Goal: Information Seeking & Learning: Compare options

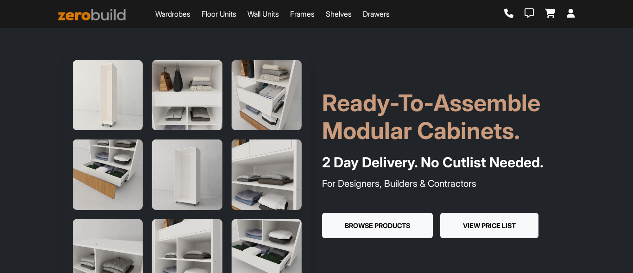
click at [482, 222] on button "View Price List" at bounding box center [489, 226] width 98 height 26
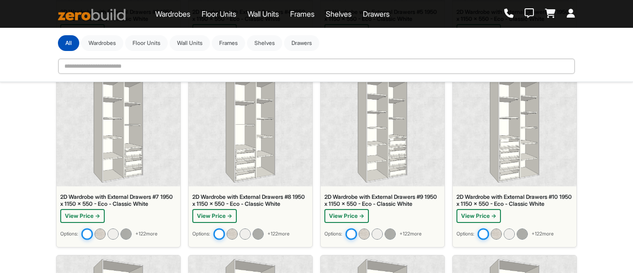
scroll to position [776, 0]
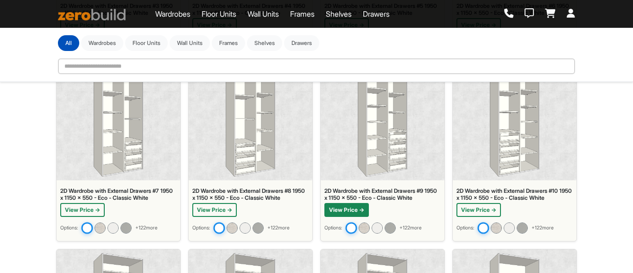
click at [349, 210] on button "View Price →" at bounding box center [346, 210] width 44 height 14
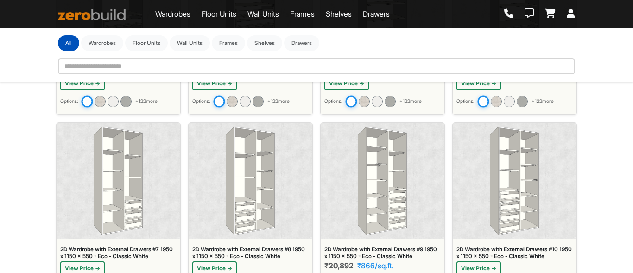
scroll to position [730, 0]
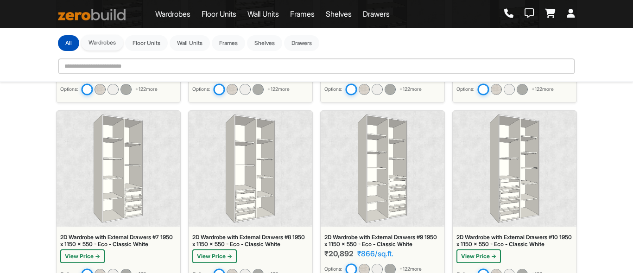
click at [108, 46] on button "Wardrobes" at bounding box center [102, 43] width 42 height 16
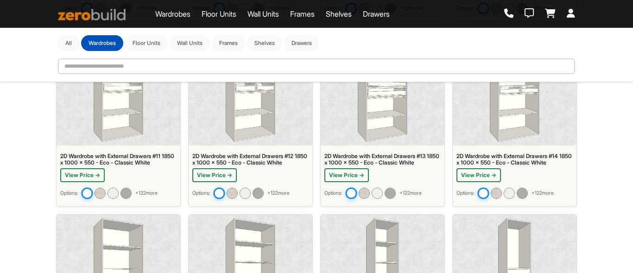
scroll to position [1006, 0]
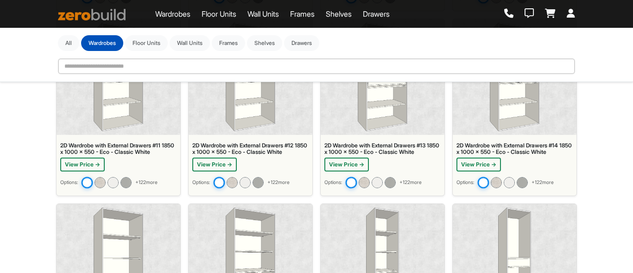
click at [507, 142] on div "2D Wardrobe with External Drawers #14 1850 x 1000 x 550 - Eco - Classic White" at bounding box center [515, 148] width 116 height 13
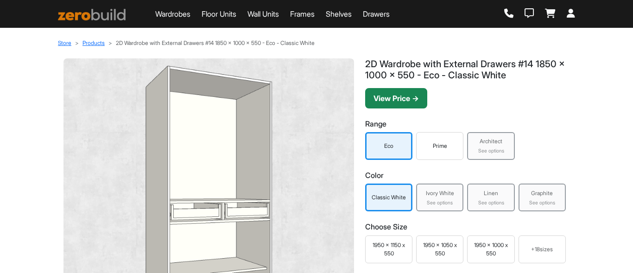
click at [401, 92] on button "View Price →" at bounding box center [396, 98] width 62 height 20
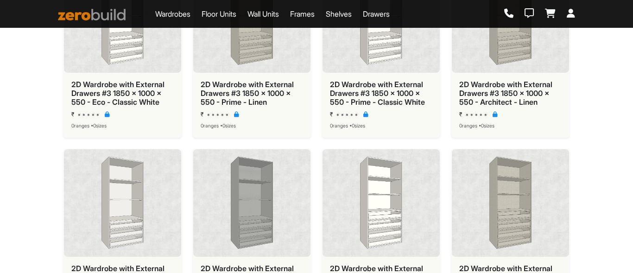
scroll to position [2086, 0]
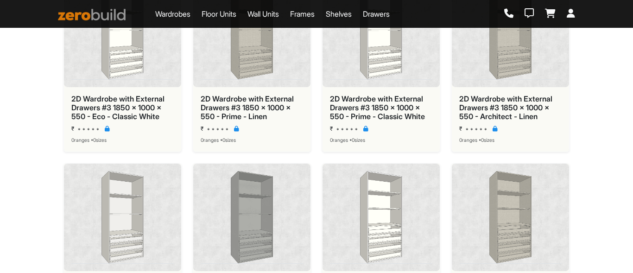
click at [234, 13] on link "Floor Units" at bounding box center [219, 13] width 35 height 11
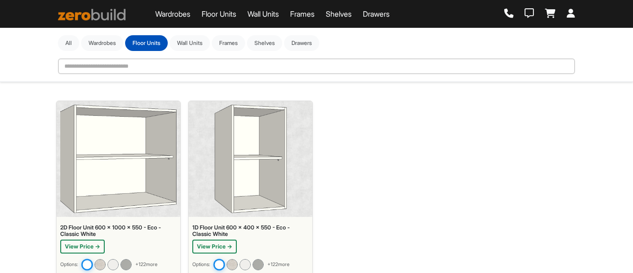
click at [258, 13] on link "Wall Units" at bounding box center [264, 13] width 32 height 11
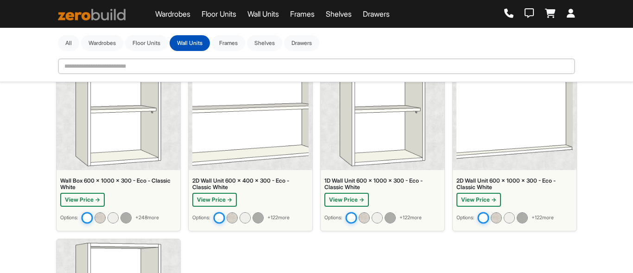
scroll to position [221, 0]
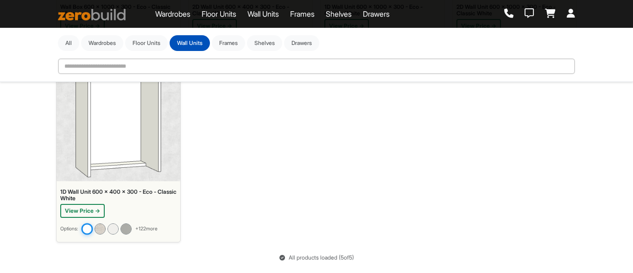
click at [308, 16] on link "Frames" at bounding box center [302, 13] width 25 height 11
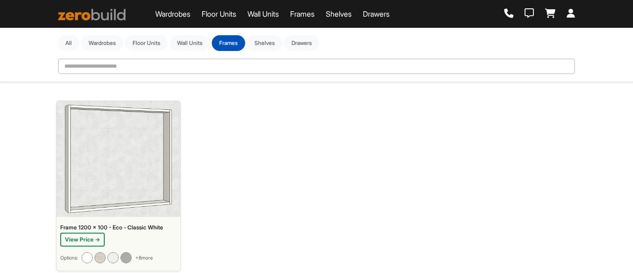
click at [151, 154] on img at bounding box center [119, 159] width 108 height 108
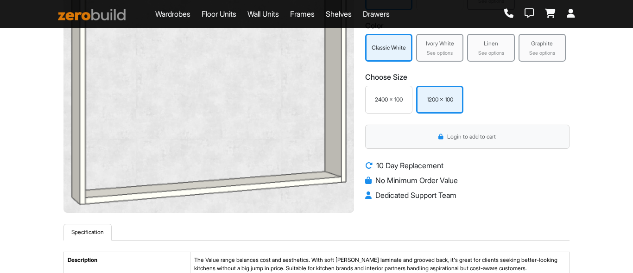
scroll to position [185, 0]
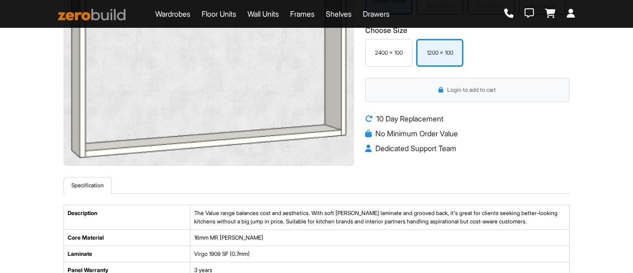
click at [352, 16] on link "Shelves" at bounding box center [339, 13] width 26 height 11
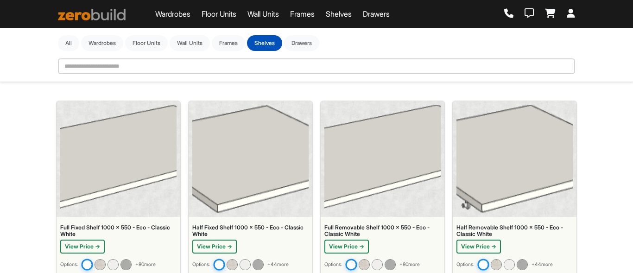
click at [390, 12] on link "Drawers" at bounding box center [376, 13] width 27 height 11
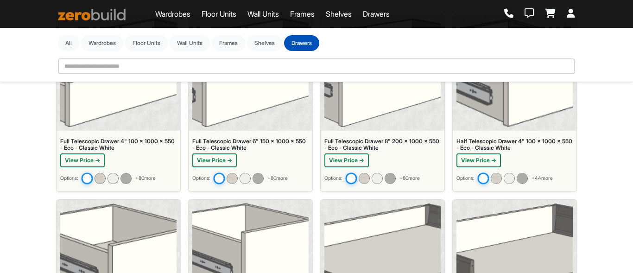
scroll to position [93, 0]
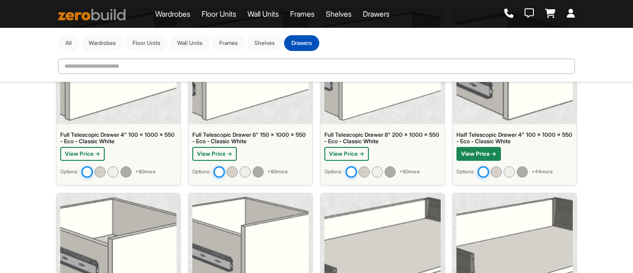
click at [489, 152] on button "View Price →" at bounding box center [479, 154] width 44 height 14
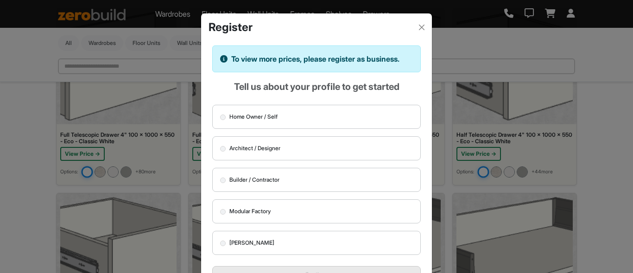
click at [349, 148] on label "Architect / Designer" at bounding box center [316, 148] width 209 height 24
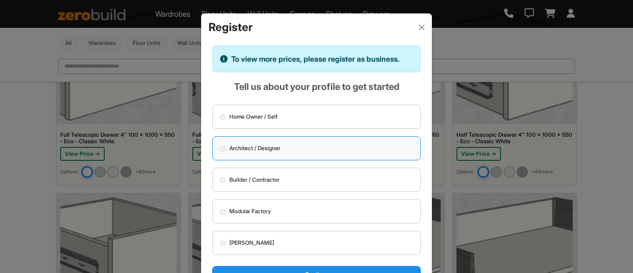
click at [323, 272] on button "Continue" at bounding box center [316, 274] width 209 height 17
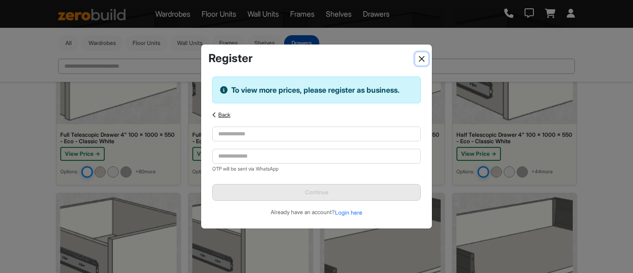
click at [417, 57] on button "Close" at bounding box center [421, 58] width 13 height 13
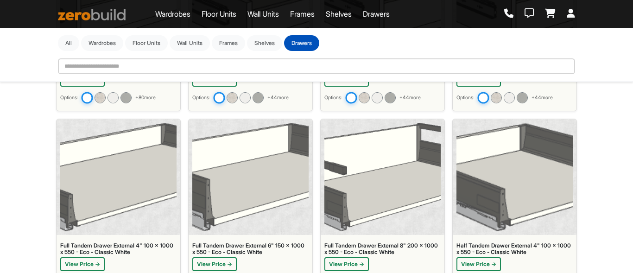
scroll to position [1112, 0]
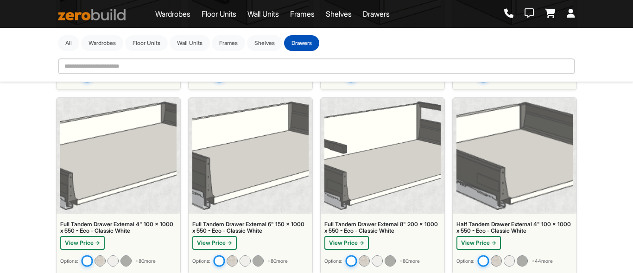
click at [178, 11] on link "Wardrobes" at bounding box center [172, 13] width 35 height 11
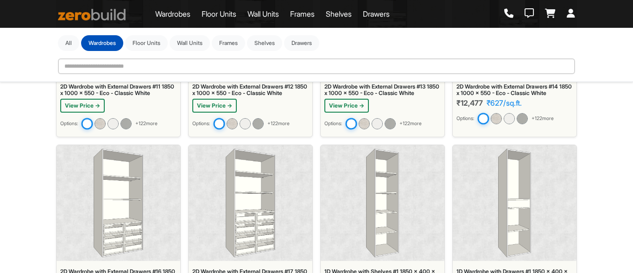
scroll to position [1020, 0]
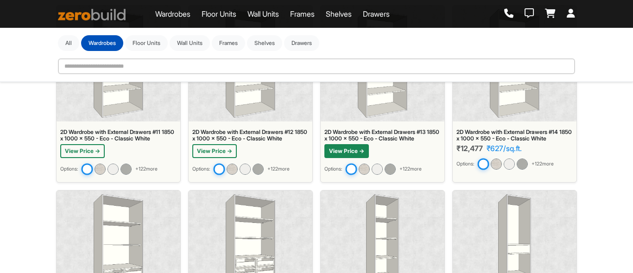
click at [355, 147] on button "View Price →" at bounding box center [346, 151] width 44 height 14
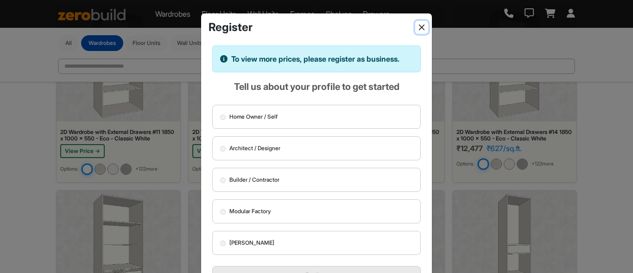
click at [421, 22] on button "Close" at bounding box center [421, 27] width 13 height 13
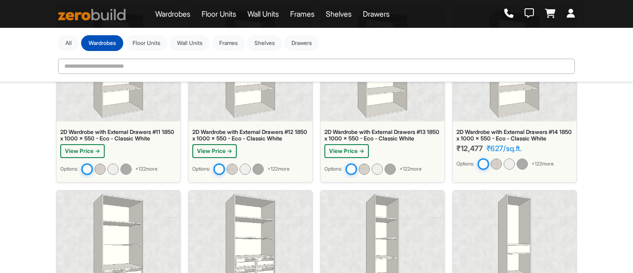
click at [369, 109] on img at bounding box center [382, 63] width 49 height 108
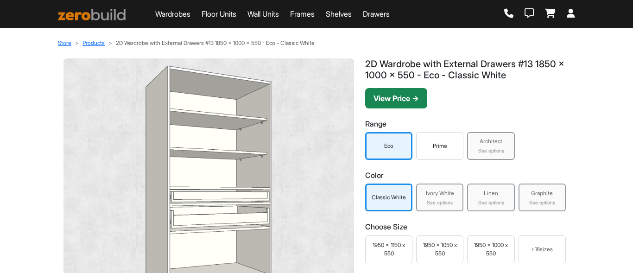
click at [406, 101] on button "View Price →" at bounding box center [396, 98] width 62 height 20
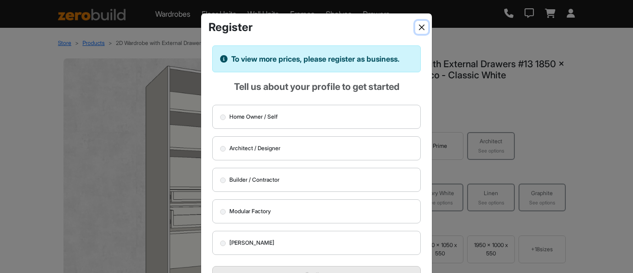
click at [424, 25] on button "Close" at bounding box center [421, 27] width 13 height 13
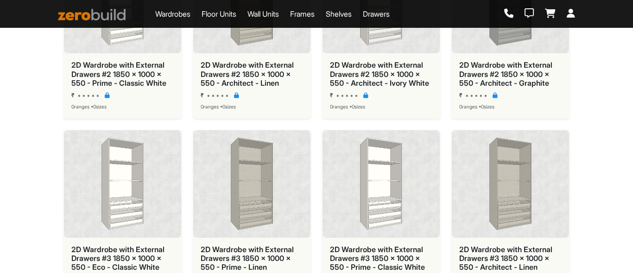
scroll to position [1900, 0]
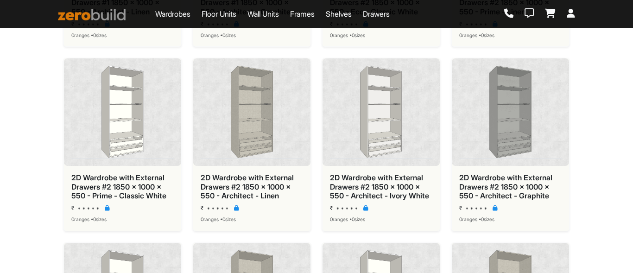
click at [211, 16] on link "Floor Units" at bounding box center [219, 13] width 35 height 11
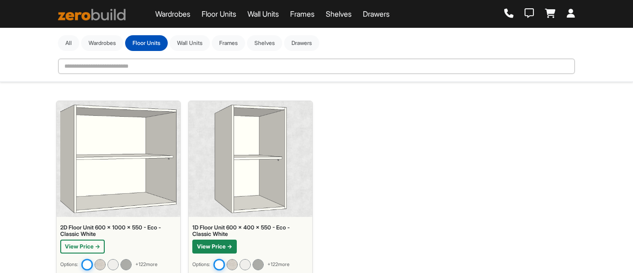
click at [218, 248] on button "View Price →" at bounding box center [214, 247] width 44 height 14
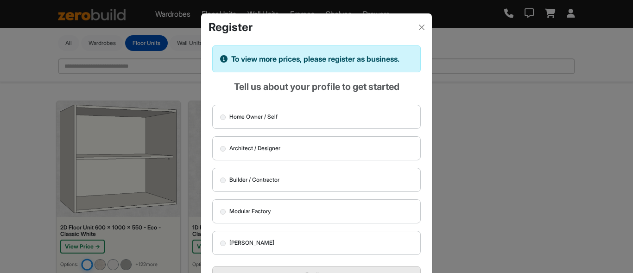
scroll to position [46, 0]
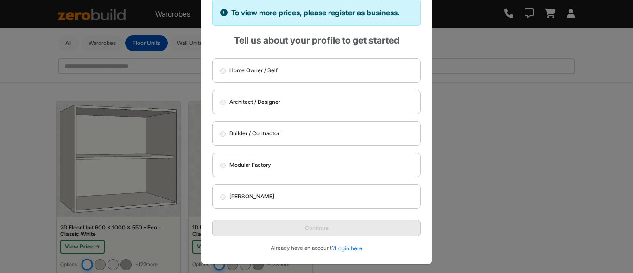
click at [275, 103] on span "Architect / Designer" at bounding box center [254, 102] width 51 height 8
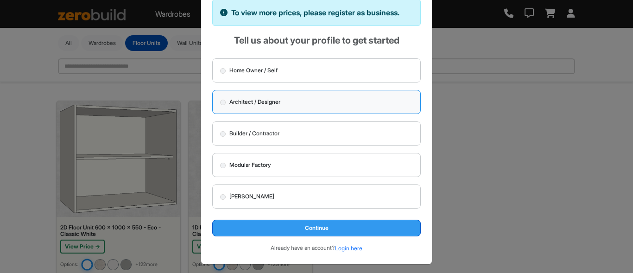
click at [298, 221] on button "Continue" at bounding box center [316, 228] width 209 height 17
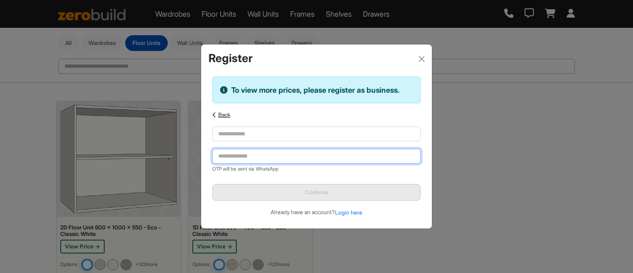
click at [258, 154] on input "tel" at bounding box center [316, 156] width 209 height 15
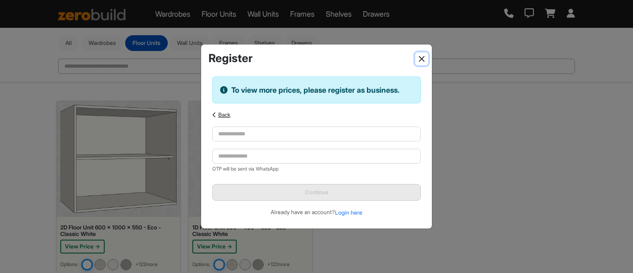
click at [422, 63] on button "Close" at bounding box center [421, 58] width 13 height 13
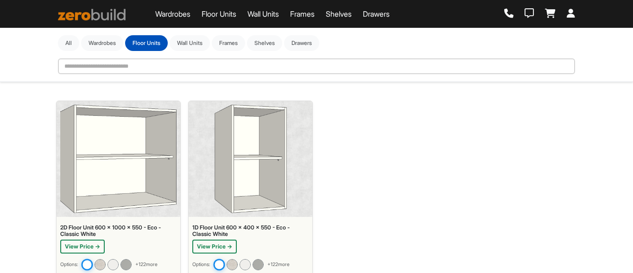
click at [183, 15] on link "Wardrobes" at bounding box center [172, 13] width 35 height 11
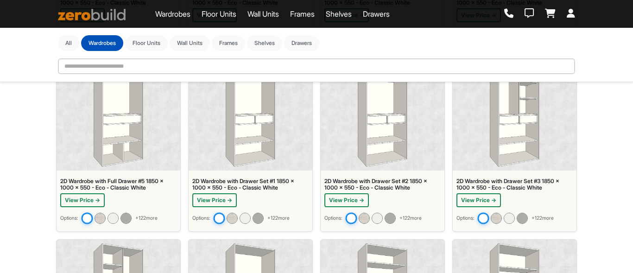
scroll to position [232, 0]
click at [356, 195] on button "View Price →" at bounding box center [346, 200] width 44 height 14
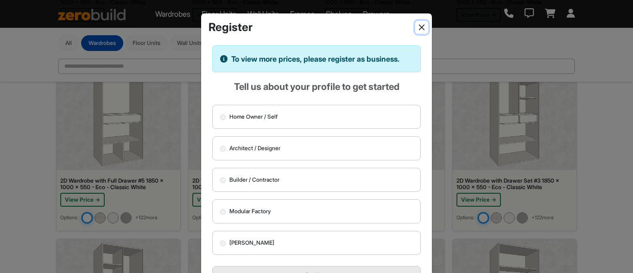
click at [422, 30] on button "Close" at bounding box center [421, 27] width 13 height 13
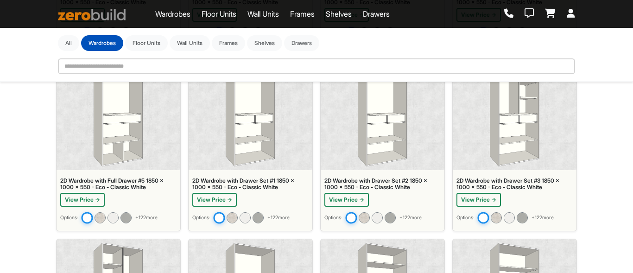
scroll to position [139, 0]
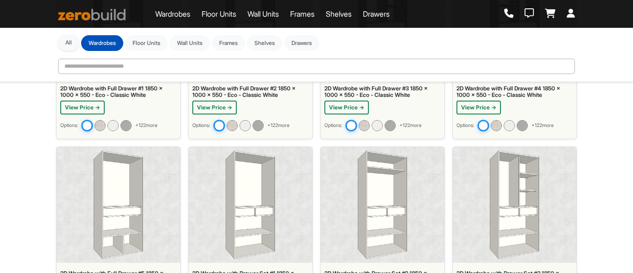
click at [69, 38] on button "All" at bounding box center [68, 43] width 21 height 16
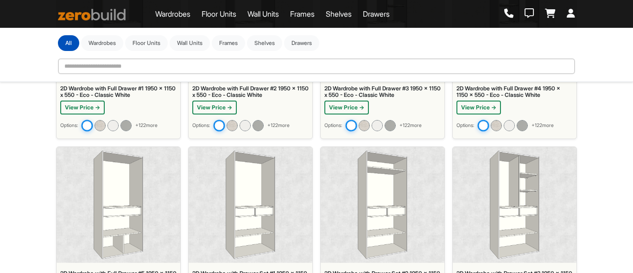
click at [548, 14] on icon at bounding box center [550, 13] width 11 height 9
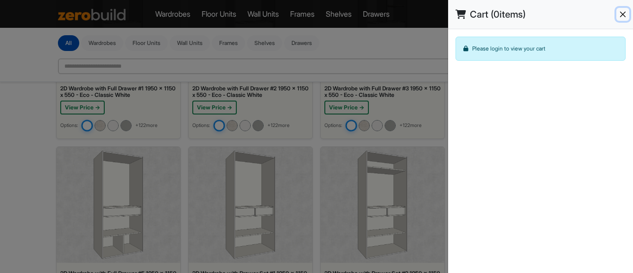
click at [623, 10] on button "Close" at bounding box center [622, 14] width 13 height 13
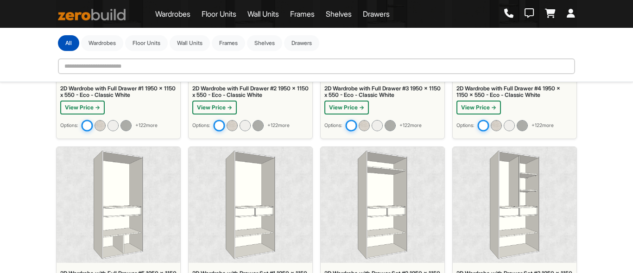
click at [572, 11] on icon at bounding box center [571, 13] width 8 height 9
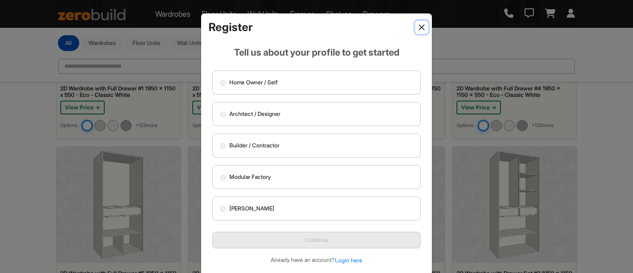
click at [423, 26] on button "Close" at bounding box center [421, 27] width 13 height 13
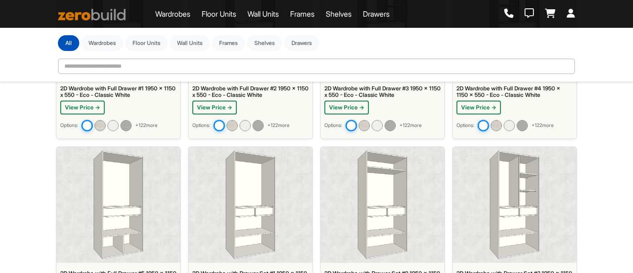
click at [512, 15] on icon at bounding box center [508, 13] width 9 height 9
click at [533, 13] on icon at bounding box center [529, 13] width 9 height 9
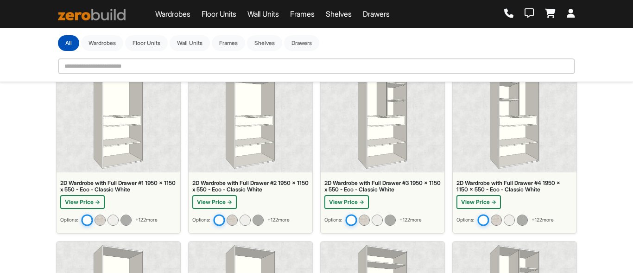
scroll to position [93, 0]
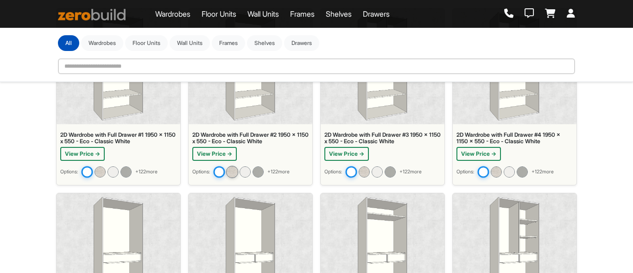
click at [238, 172] on img at bounding box center [232, 172] width 12 height 12
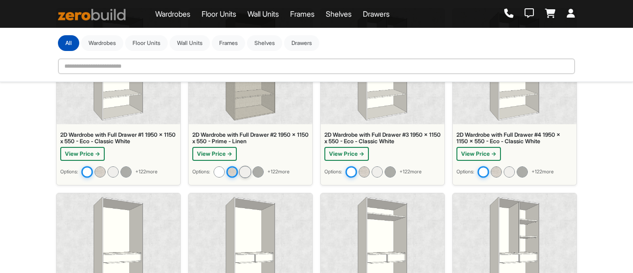
click at [245, 172] on img at bounding box center [245, 172] width 12 height 12
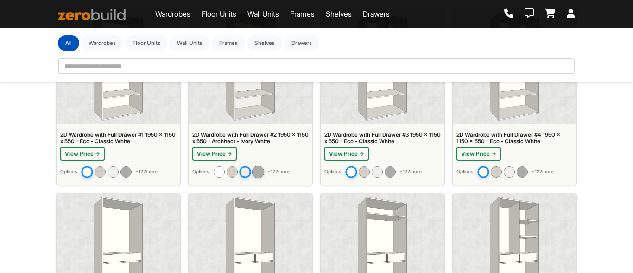
click at [256, 173] on img at bounding box center [258, 172] width 12 height 12
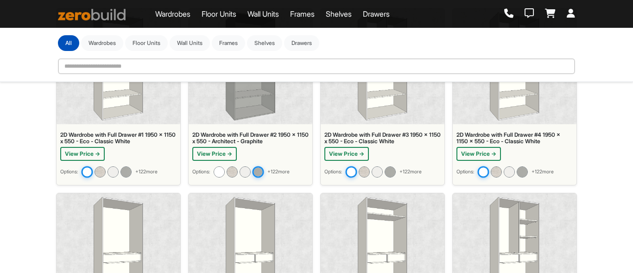
click at [280, 168] on span "+ 122 more" at bounding box center [278, 171] width 22 height 7
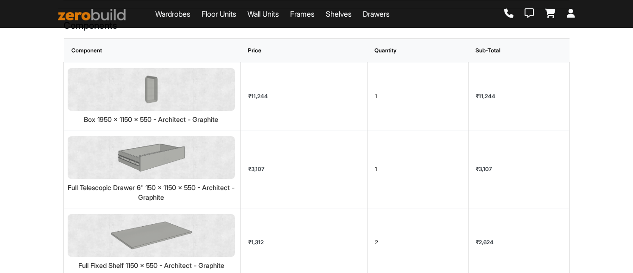
scroll to position [603, 0]
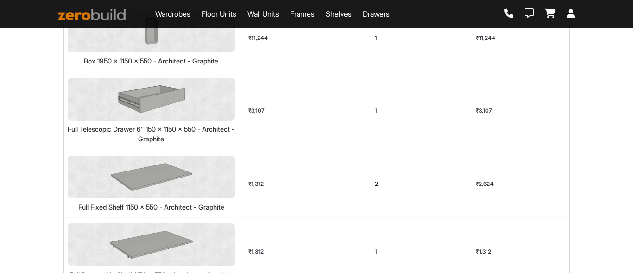
drag, startPoint x: 585, startPoint y: 130, endPoint x: 587, endPoint y: 134, distance: 4.8
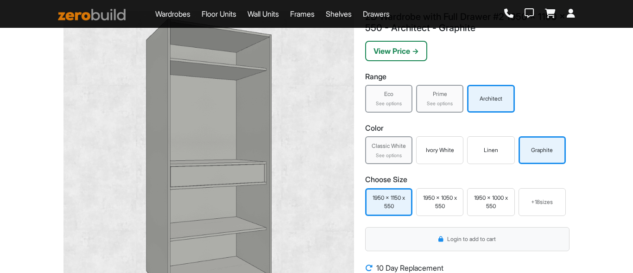
scroll to position [0, 0]
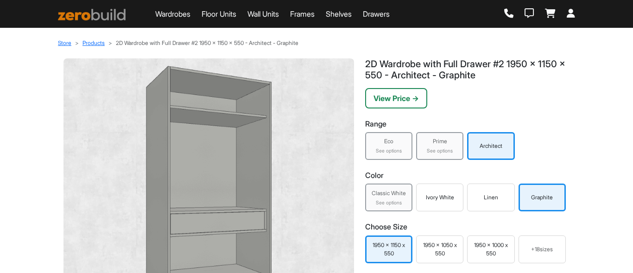
click at [311, 16] on link "Frames" at bounding box center [302, 13] width 25 height 11
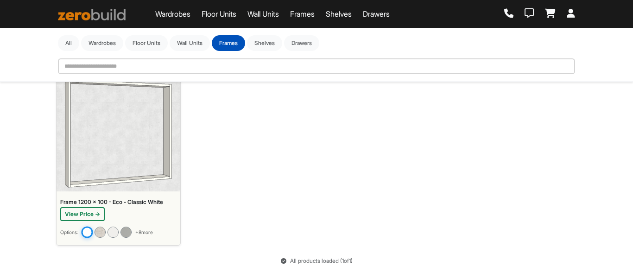
scroll to position [29, 0]
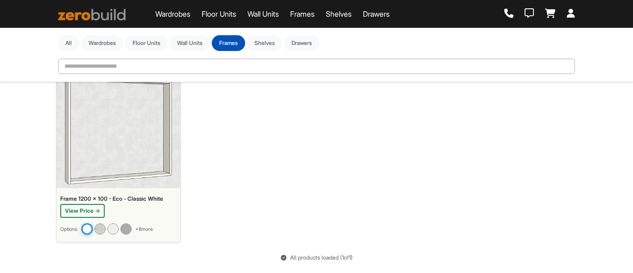
click at [277, 17] on link "Wall Units" at bounding box center [264, 13] width 32 height 11
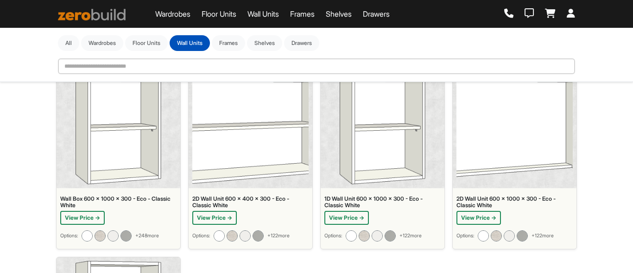
click at [223, 13] on link "Floor Units" at bounding box center [219, 13] width 35 height 11
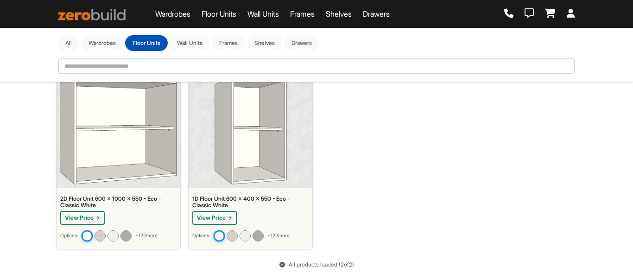
click at [187, 16] on link "Wardrobes" at bounding box center [172, 13] width 35 height 11
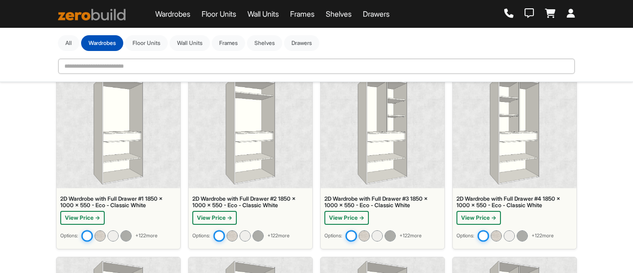
click at [351, 12] on link "Shelves" at bounding box center [339, 13] width 26 height 11
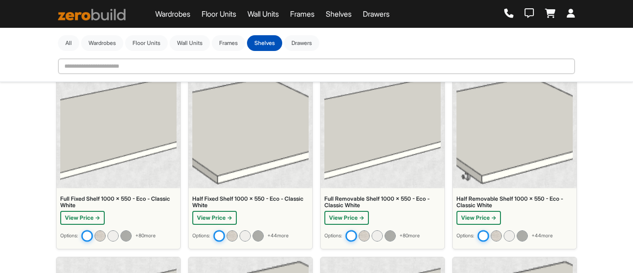
click at [390, 13] on link "Drawers" at bounding box center [376, 13] width 27 height 11
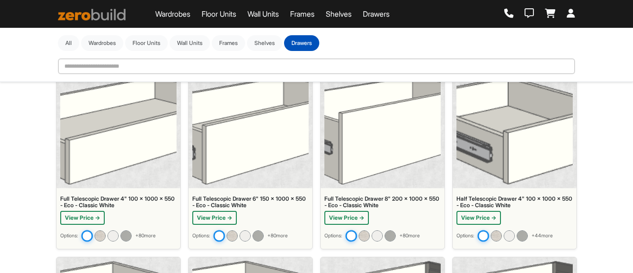
click at [261, 12] on link "Wall Units" at bounding box center [264, 13] width 32 height 11
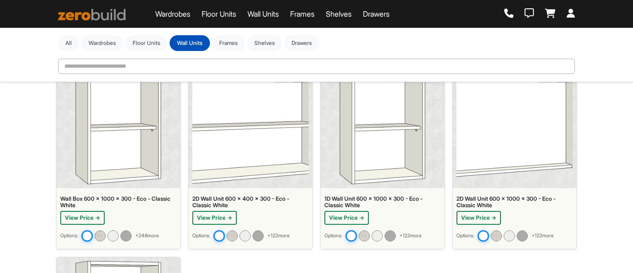
click at [227, 16] on link "Floor Units" at bounding box center [219, 13] width 35 height 11
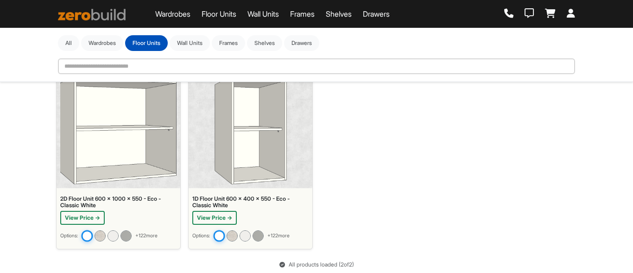
click at [182, 15] on link "Wardrobes" at bounding box center [172, 13] width 35 height 11
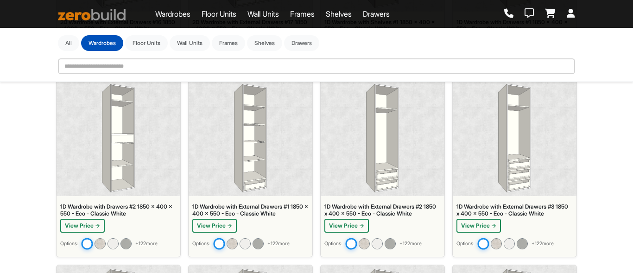
scroll to position [1331, 0]
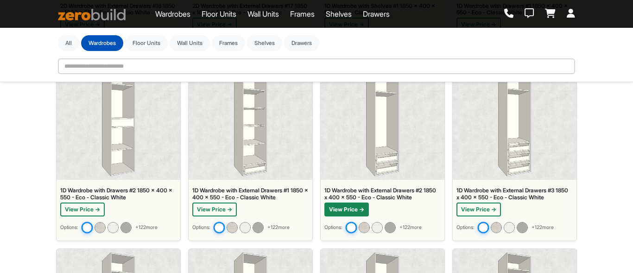
click at [354, 207] on button "View Price →" at bounding box center [346, 210] width 44 height 14
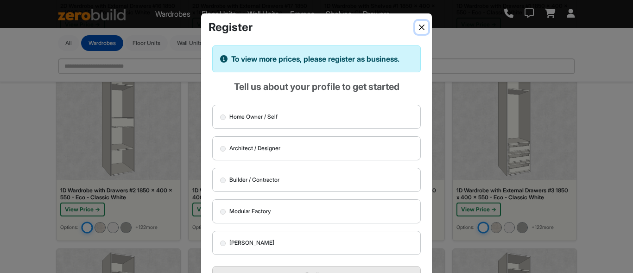
click at [419, 30] on button "Close" at bounding box center [421, 27] width 13 height 13
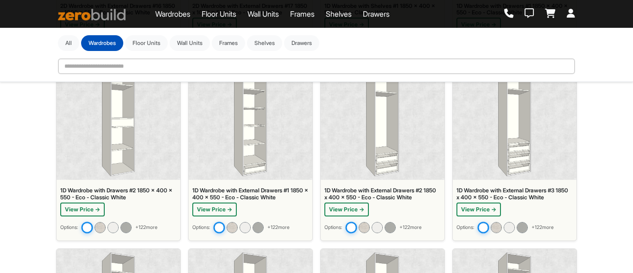
click at [366, 133] on img at bounding box center [382, 122] width 33 height 108
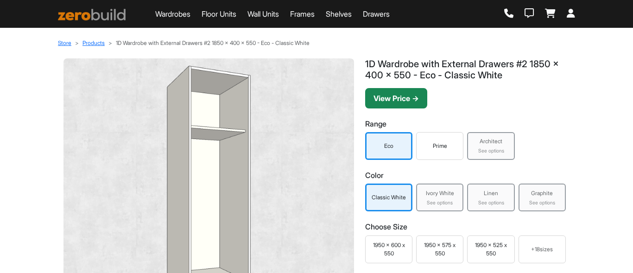
click at [418, 103] on button "View Price →" at bounding box center [396, 98] width 62 height 20
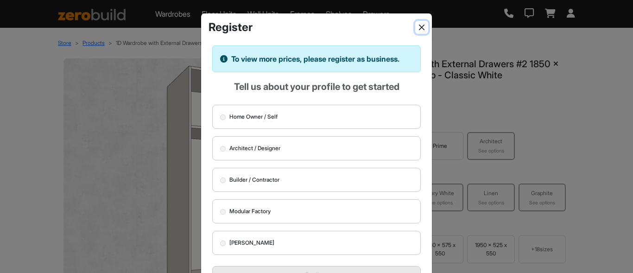
click at [419, 28] on button "Close" at bounding box center [421, 27] width 13 height 13
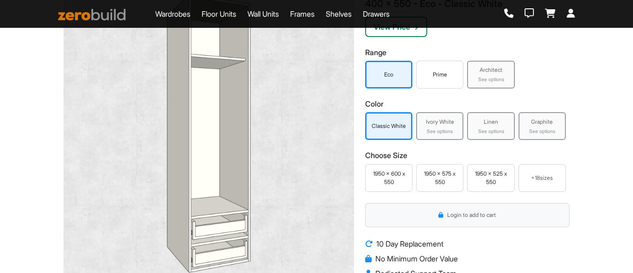
scroll to position [93, 0]
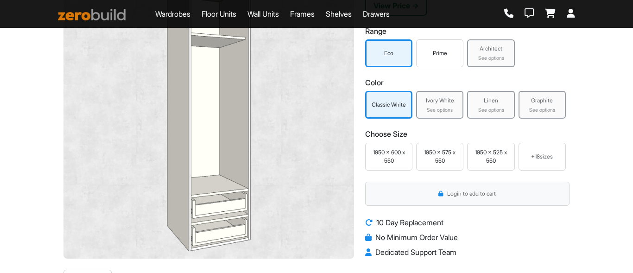
click at [535, 153] on div "+ 18 sizes" at bounding box center [542, 157] width 39 height 8
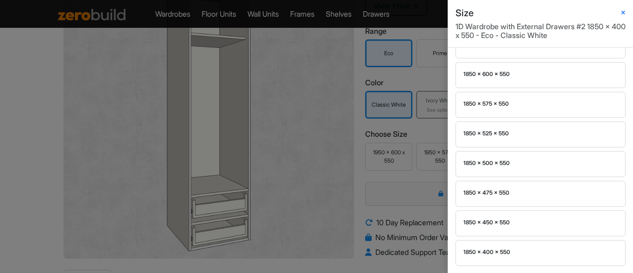
scroll to position [419, 0]
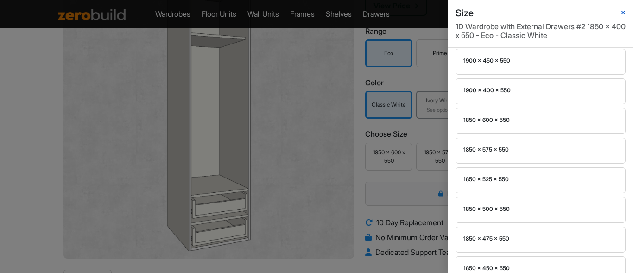
click at [622, 12] on icon "button" at bounding box center [624, 13] width 4 height 6
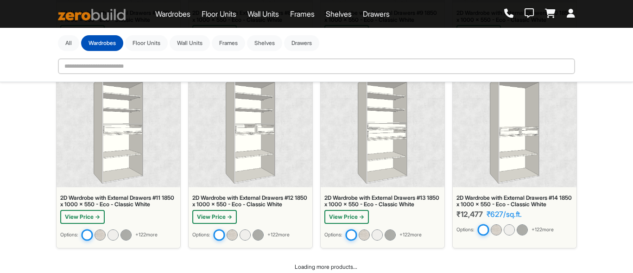
scroll to position [960, 0]
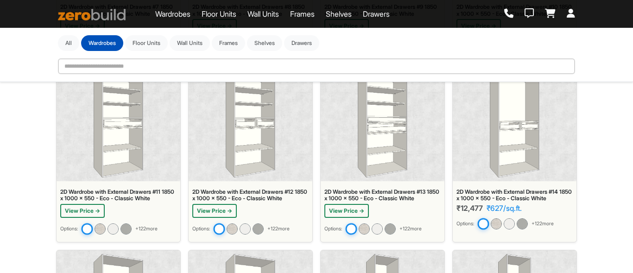
click at [392, 148] on img at bounding box center [382, 123] width 49 height 108
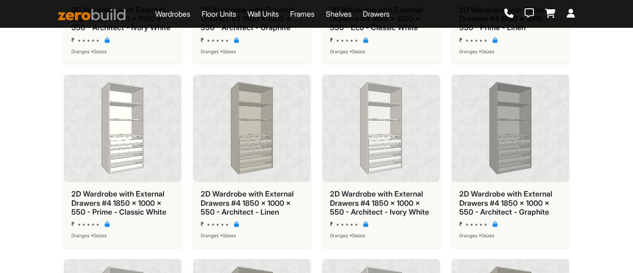
scroll to position [2503, 0]
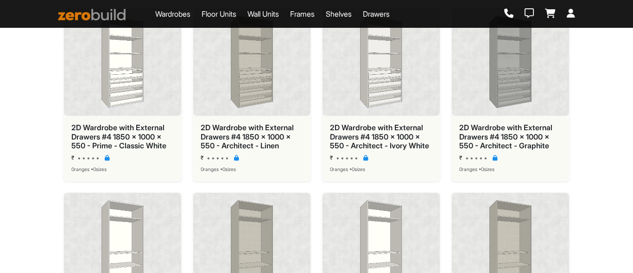
click at [508, 145] on div "2D Wardrobe with External Drawers #4 1850 x 1000 x 550 - Architect - Graphite" at bounding box center [510, 136] width 102 height 27
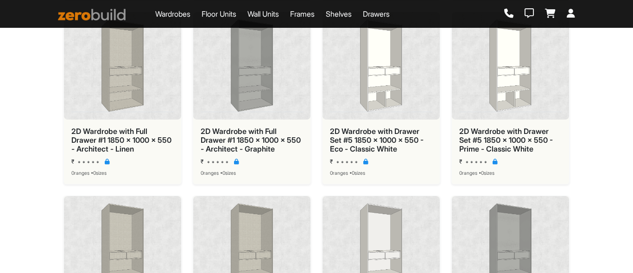
scroll to position [1066, 0]
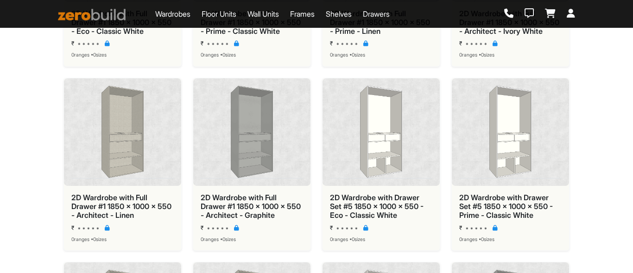
click at [217, 17] on link "Floor Units" at bounding box center [219, 13] width 35 height 11
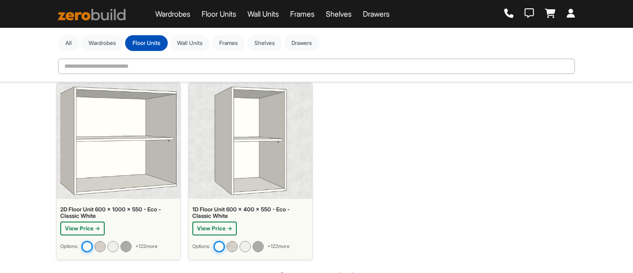
scroll to position [36, 0]
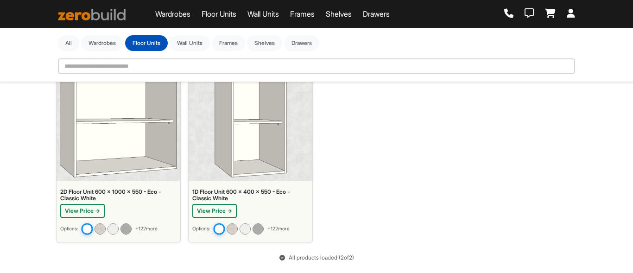
click at [180, 13] on link "Wardrobes" at bounding box center [172, 13] width 35 height 11
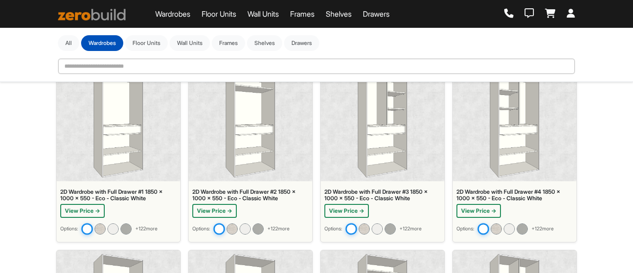
click at [267, 16] on link "Wall Units" at bounding box center [264, 13] width 32 height 11
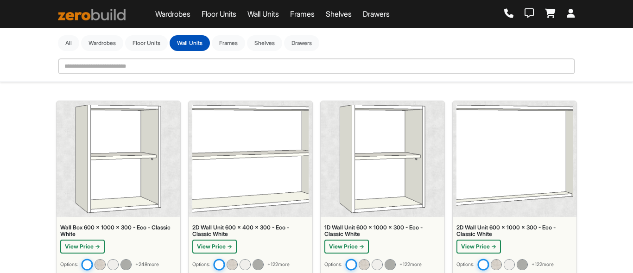
click at [496, 183] on img at bounding box center [515, 159] width 116 height 108
click at [152, 151] on img at bounding box center [119, 159] width 86 height 108
